Goal: Information Seeking & Learning: Find specific fact

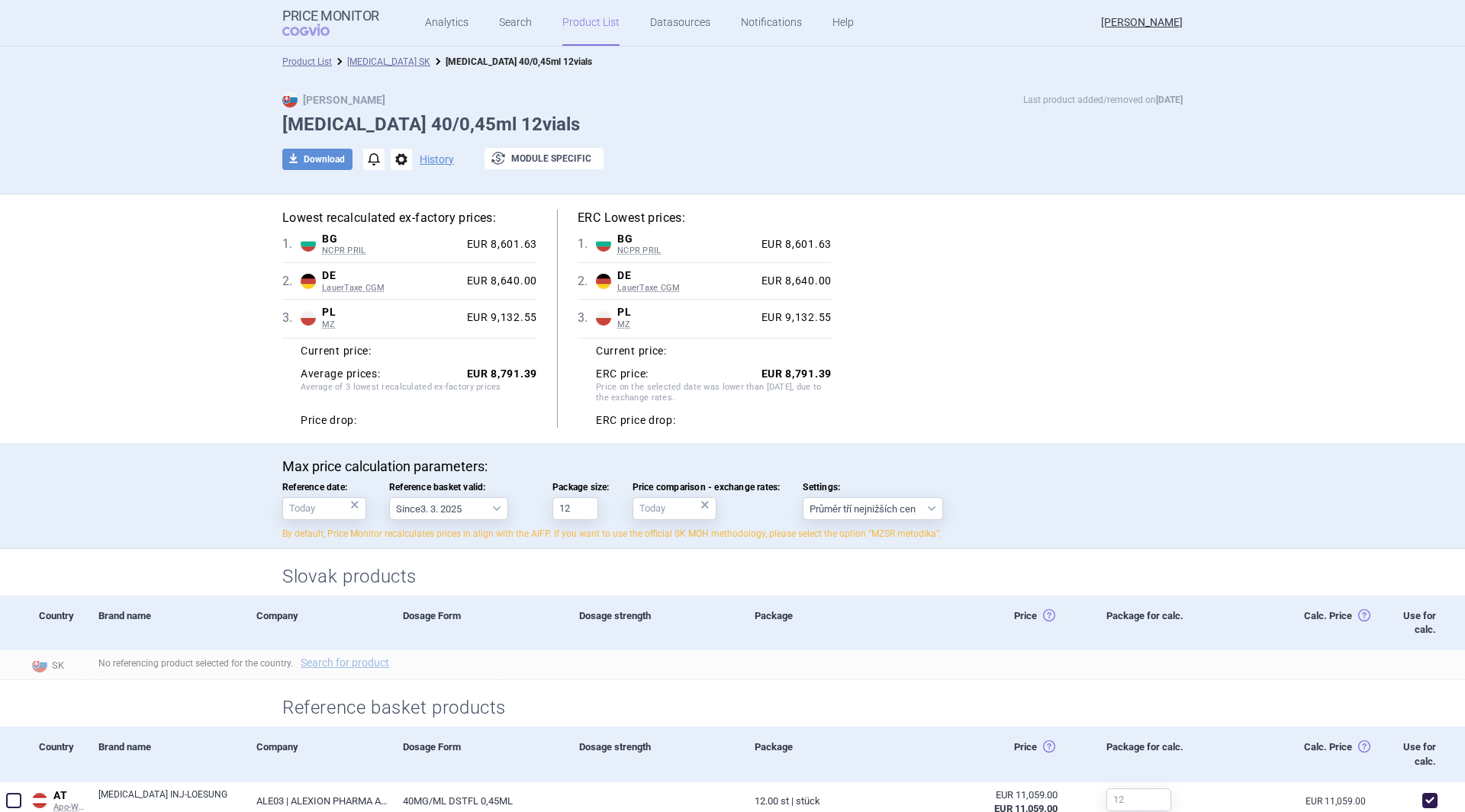
select select "[DATE]"
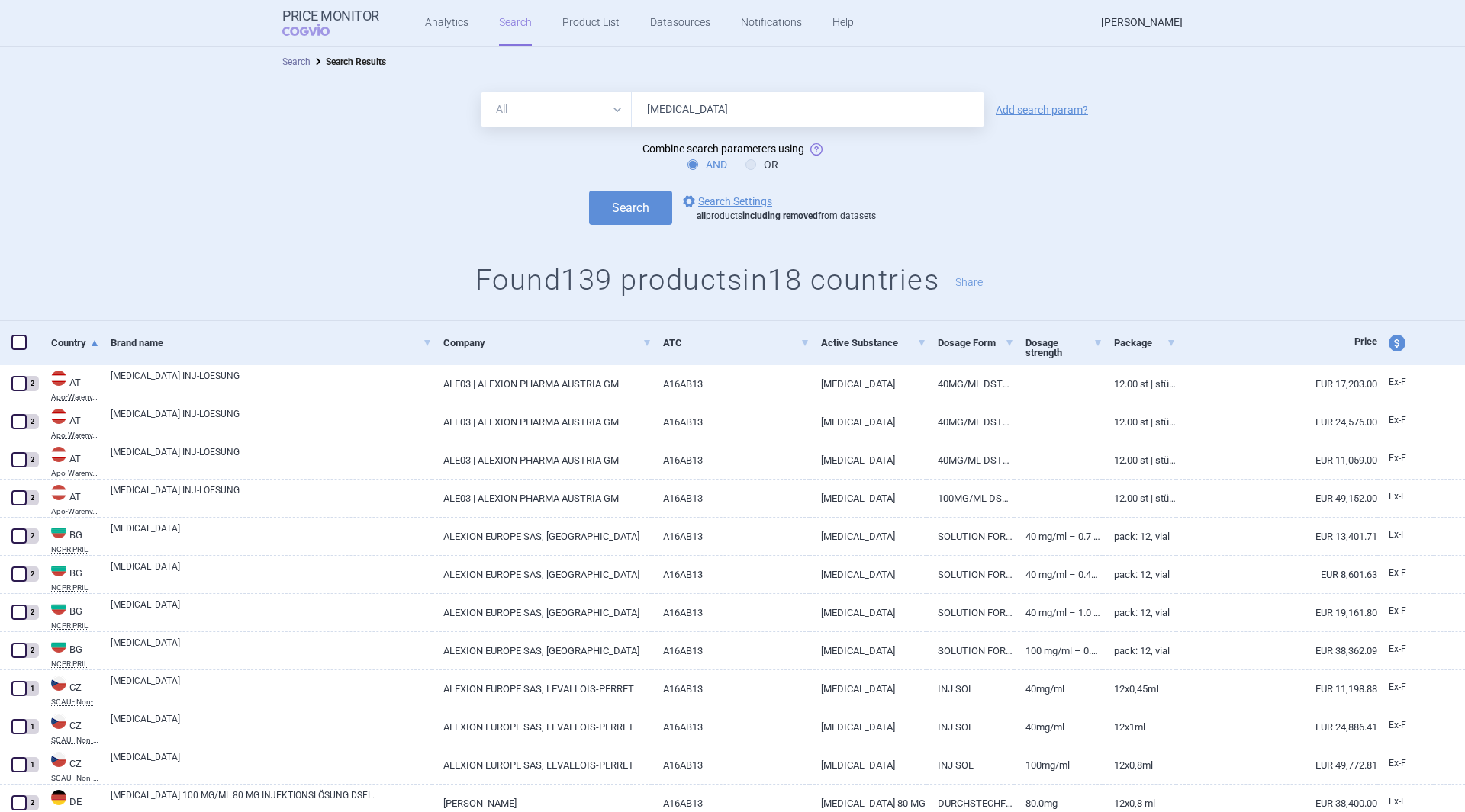
click at [1056, 115] on link "Add search param?" at bounding box center [1041, 110] width 92 height 11
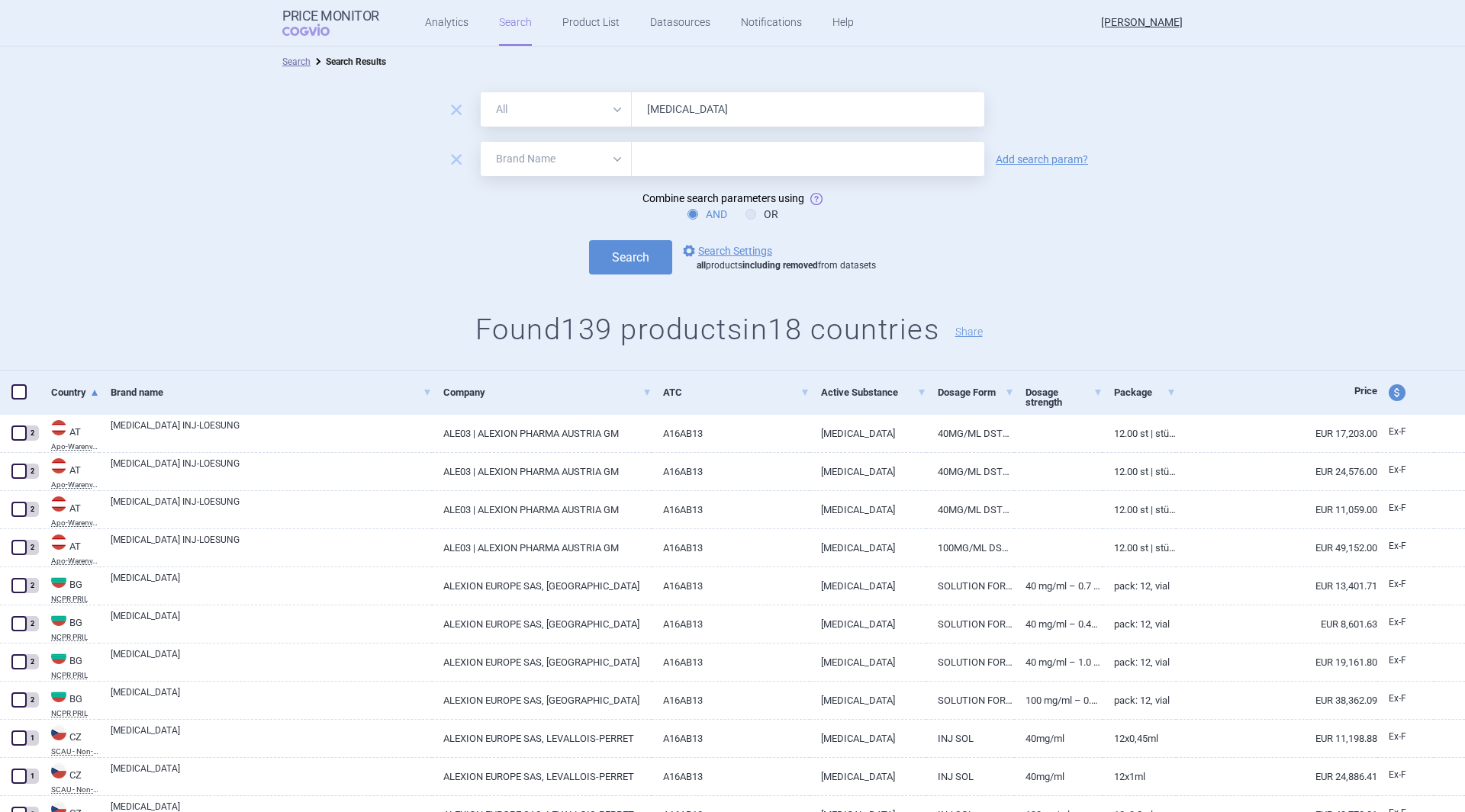
drag, startPoint x: 568, startPoint y: 151, endPoint x: 564, endPoint y: 162, distance: 11.7
click at [568, 151] on select "All Brand Name ATC Company Active Substance Country Newer than" at bounding box center [556, 159] width 151 height 35
select select "country"
click at [480, 142] on select "All Brand Name ATC Company Active Substance Country Newer than" at bounding box center [556, 159] width 151 height 35
click at [648, 159] on input "text" at bounding box center [808, 159] width 337 height 20
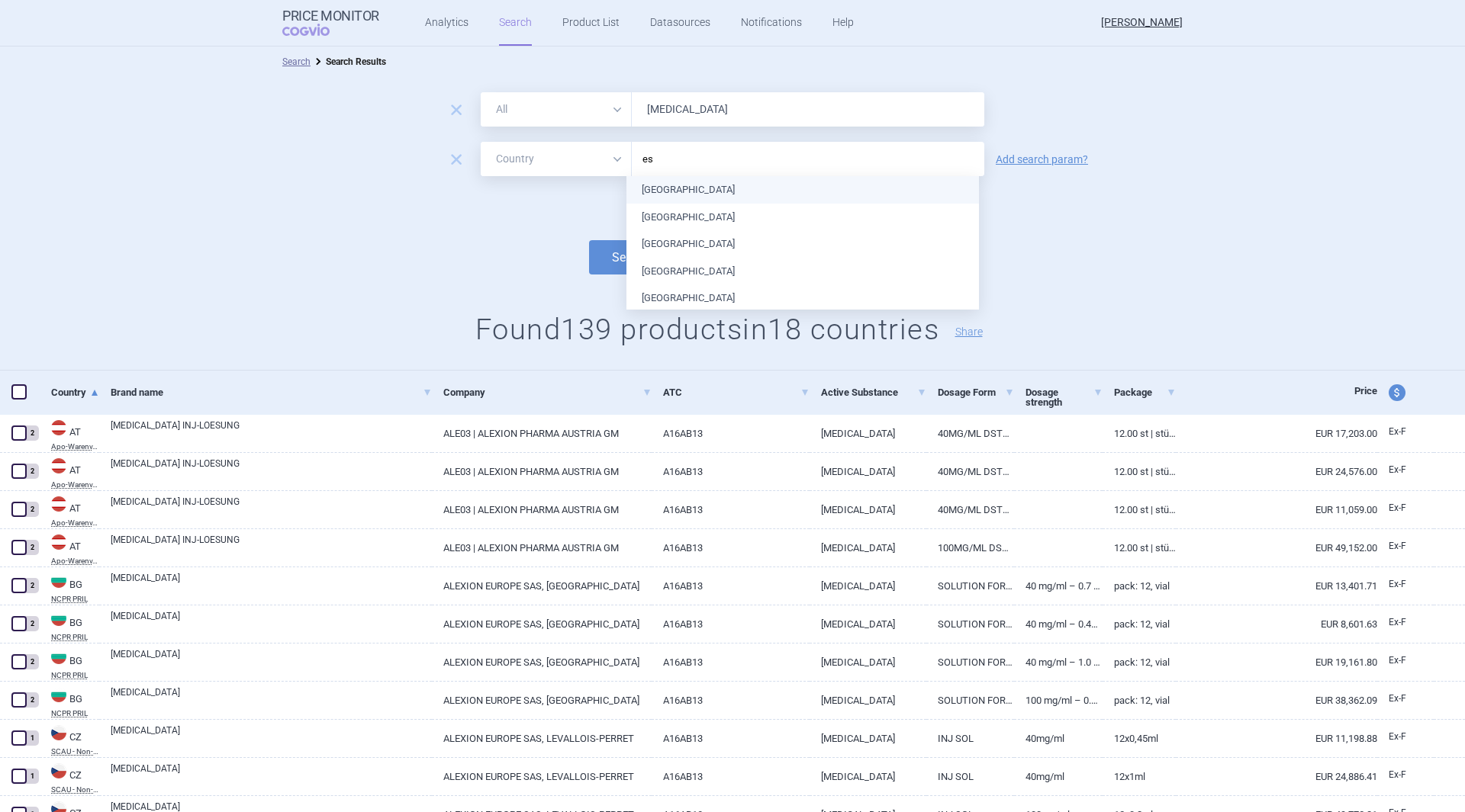
type input "est"
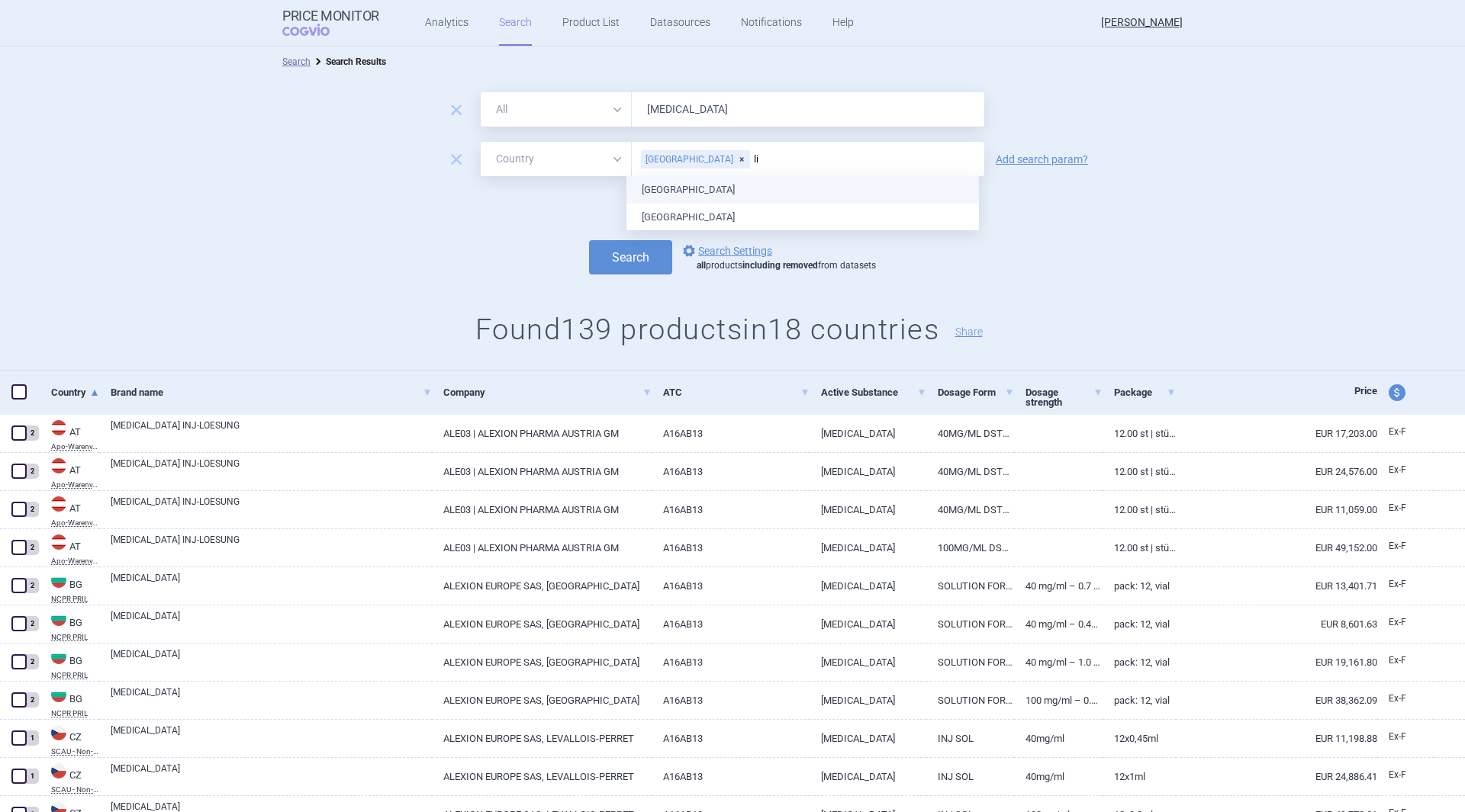
type input "lit"
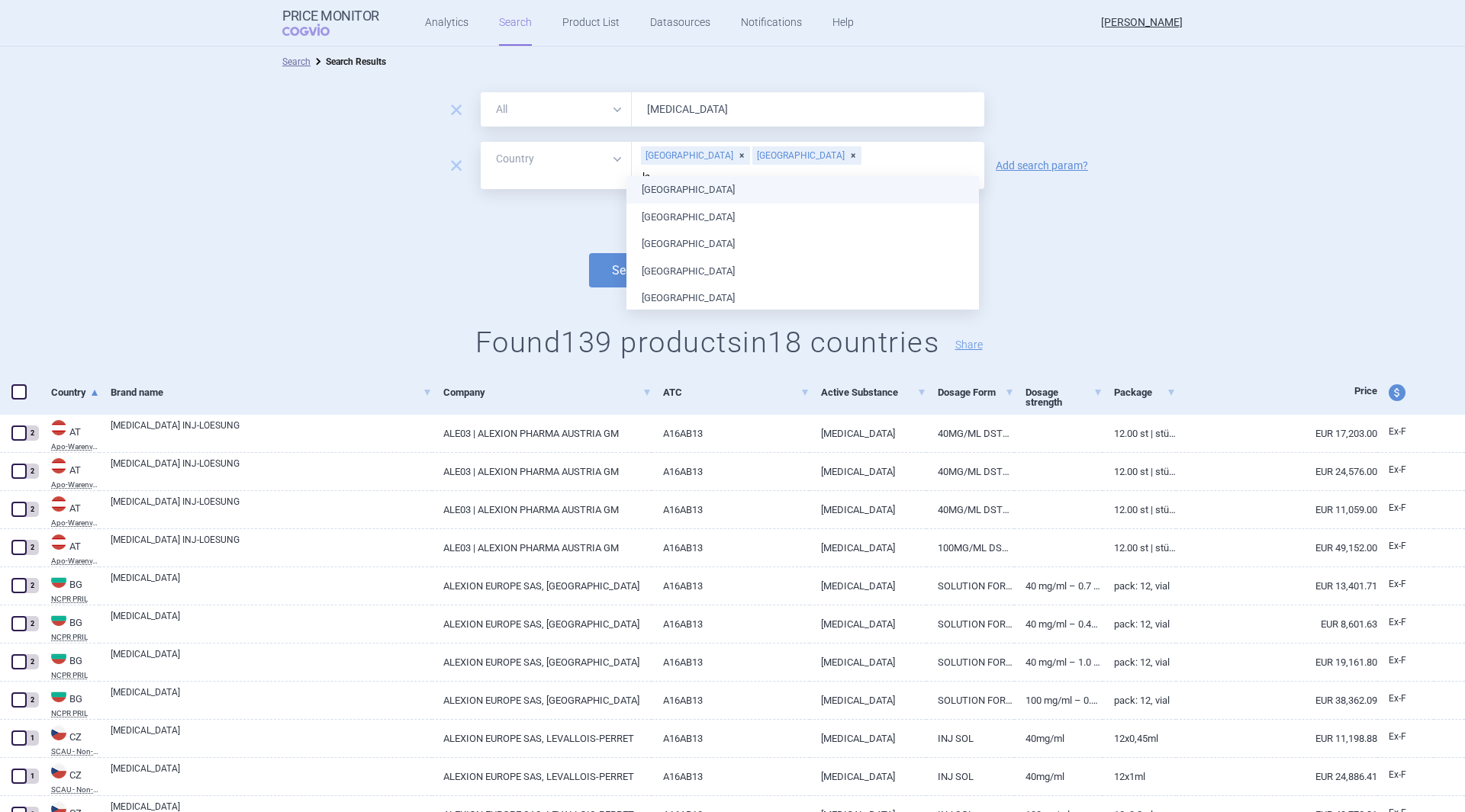
type input "lat"
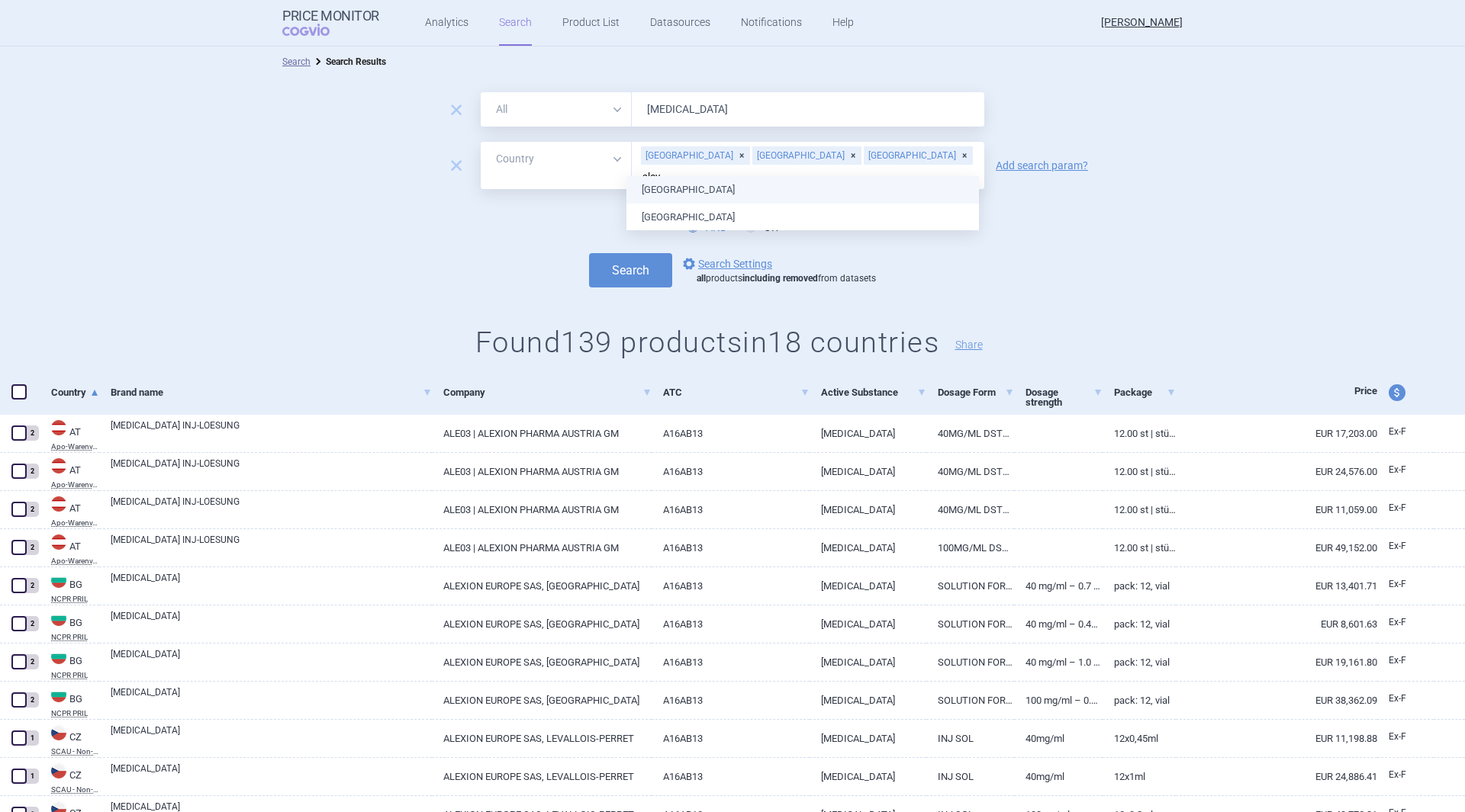
type input "slove"
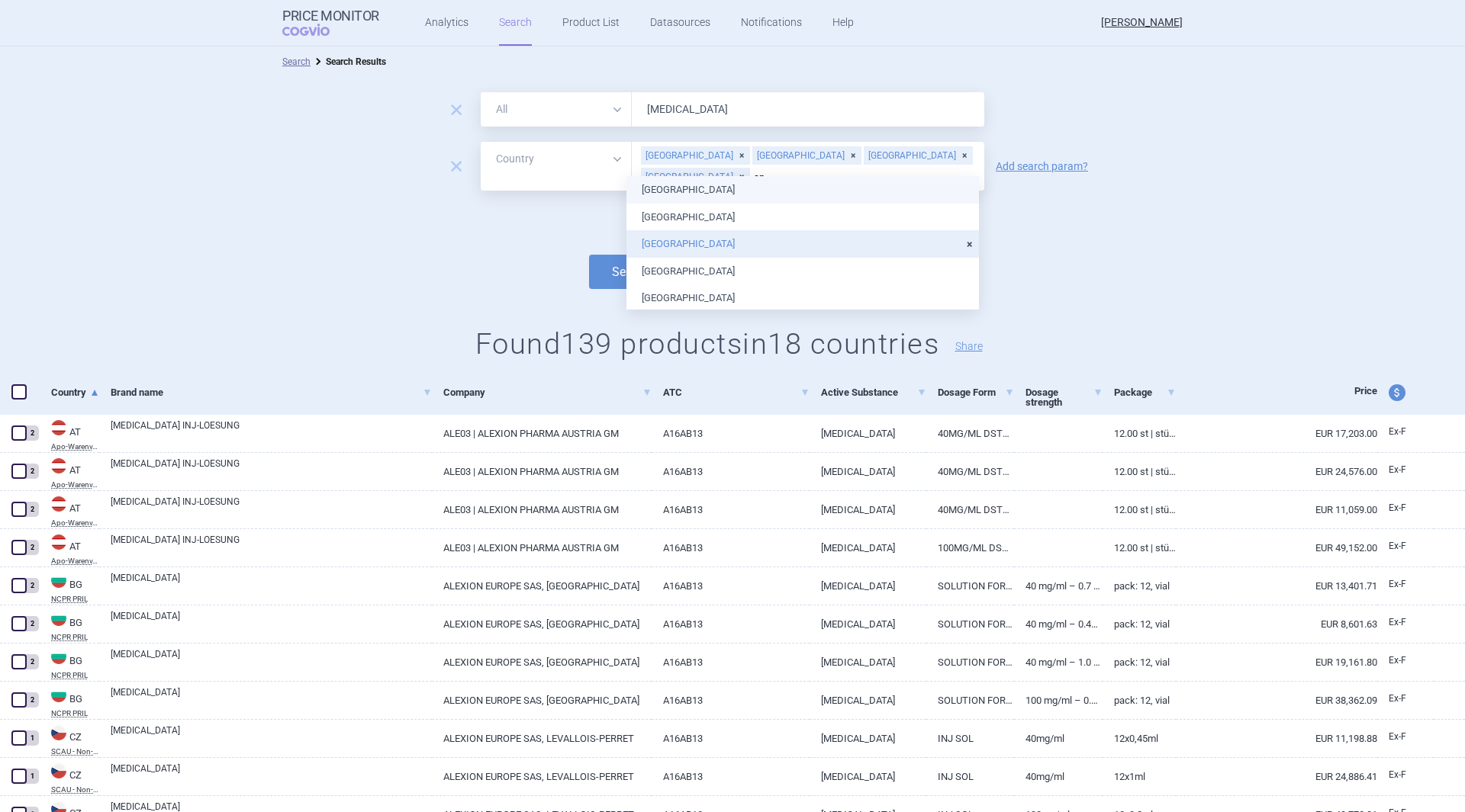
type input "spa"
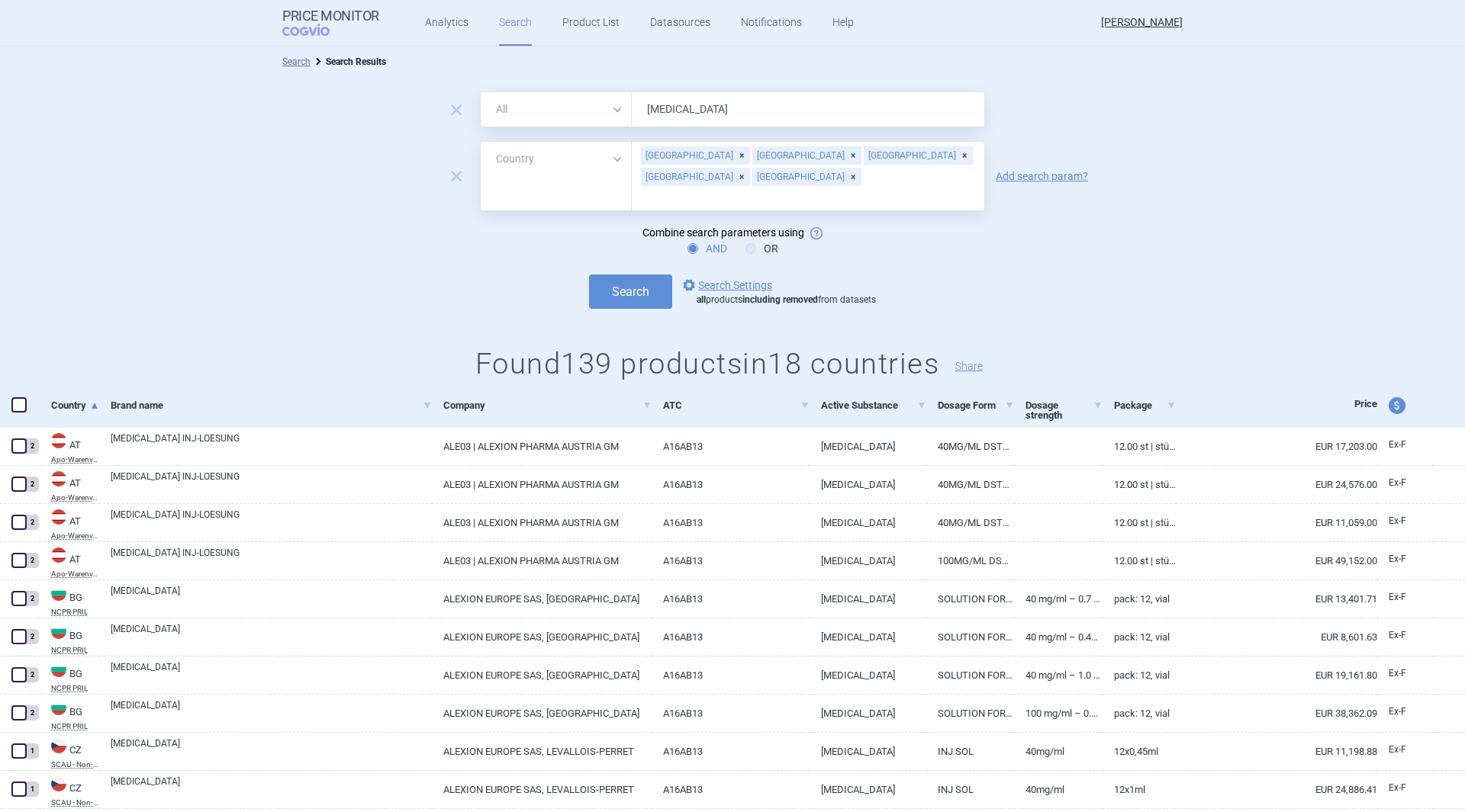
click at [642, 274] on button "Search" at bounding box center [630, 292] width 83 height 35
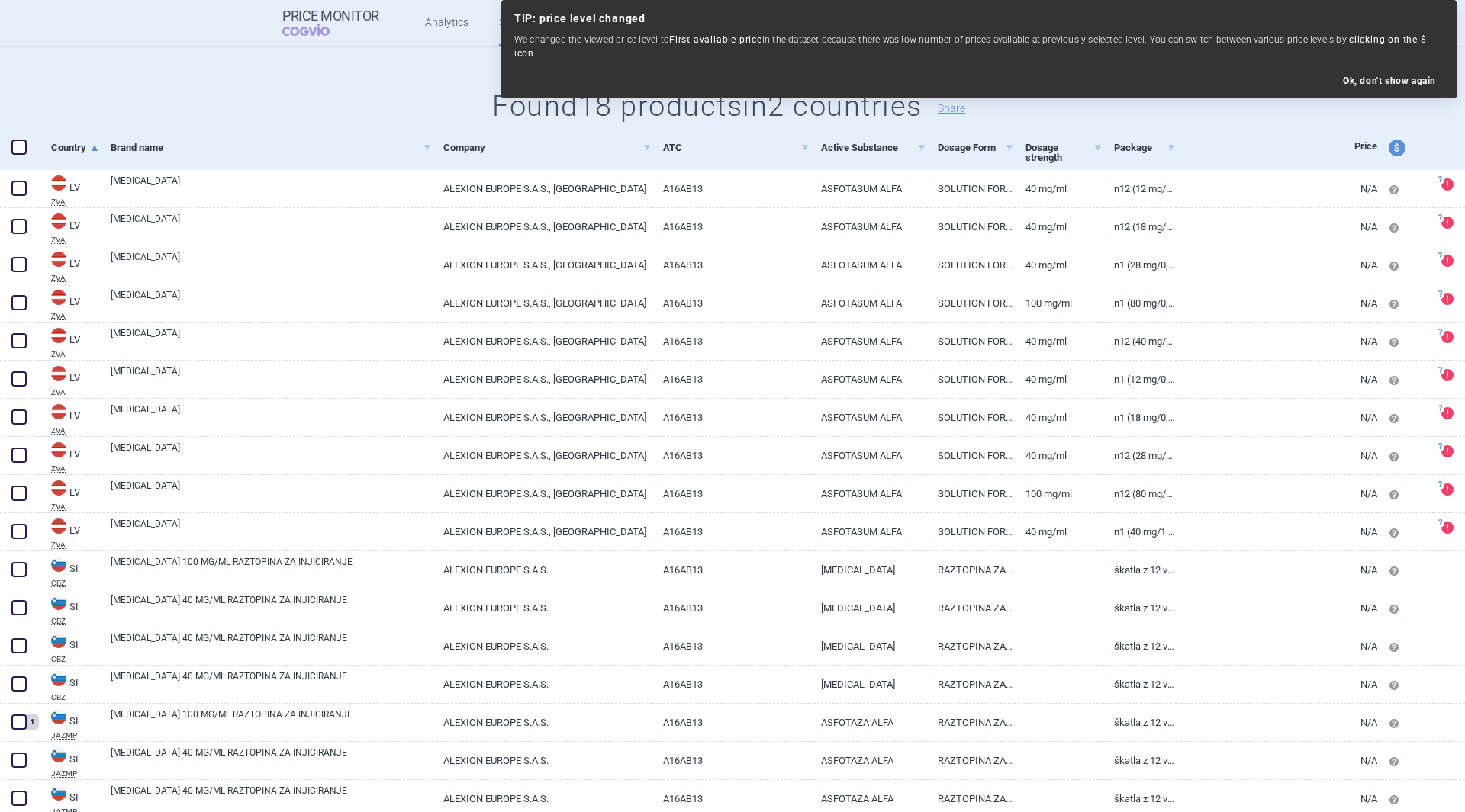
scroll to position [352, 0]
